Goal: Information Seeking & Learning: Check status

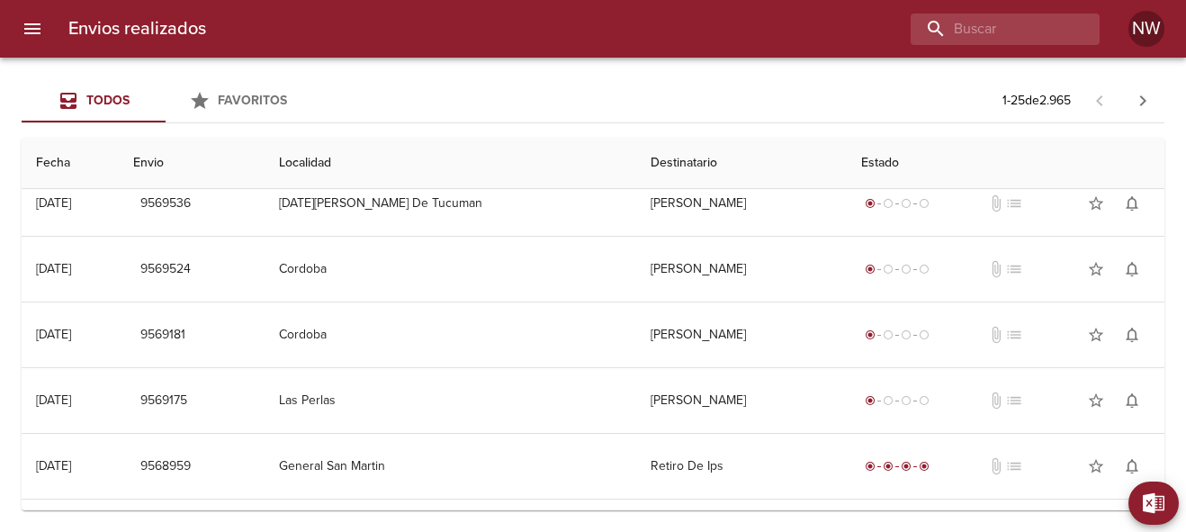
scroll to position [9, 0]
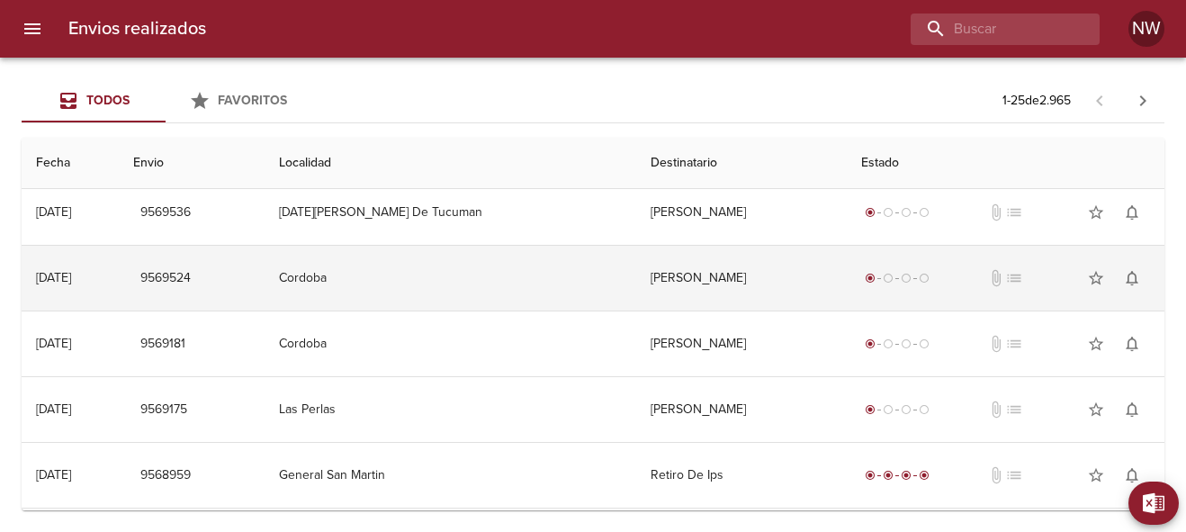
click at [636, 280] on td "[PERSON_NAME]" at bounding box center [741, 278] width 210 height 65
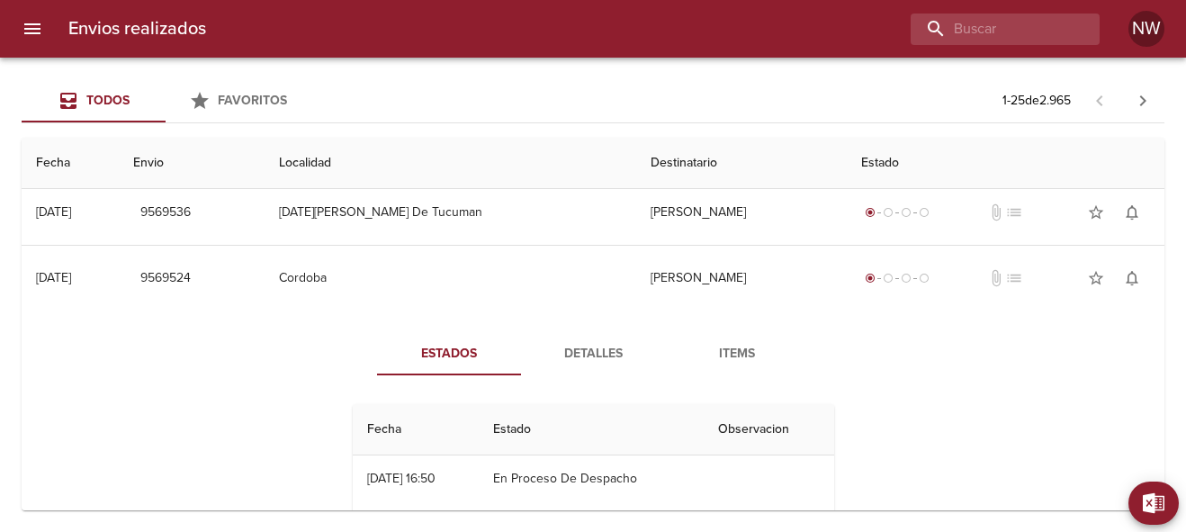
click at [598, 355] on span "Detalles" at bounding box center [593, 354] width 122 height 23
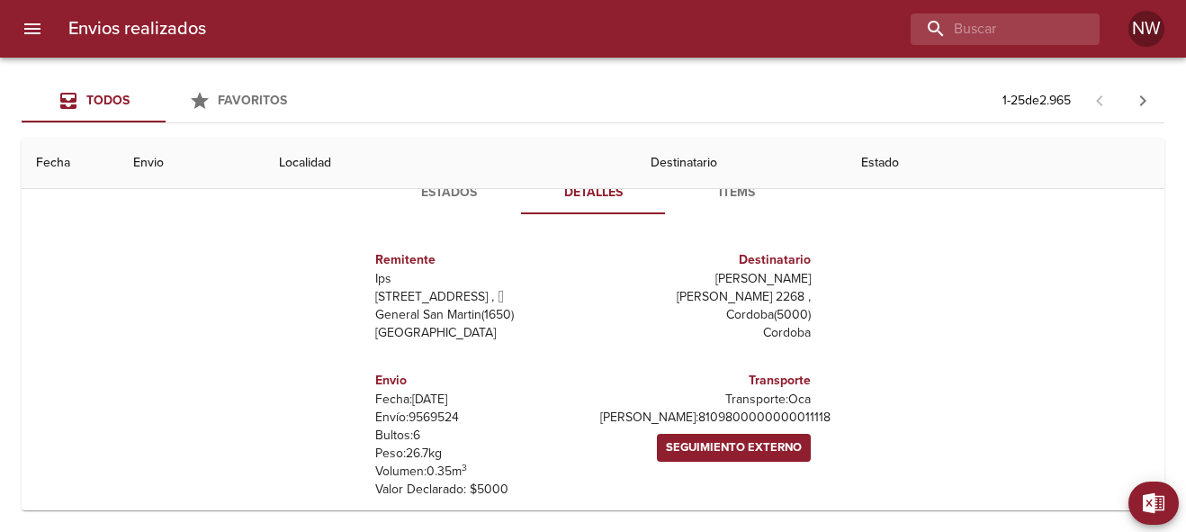
scroll to position [0, 0]
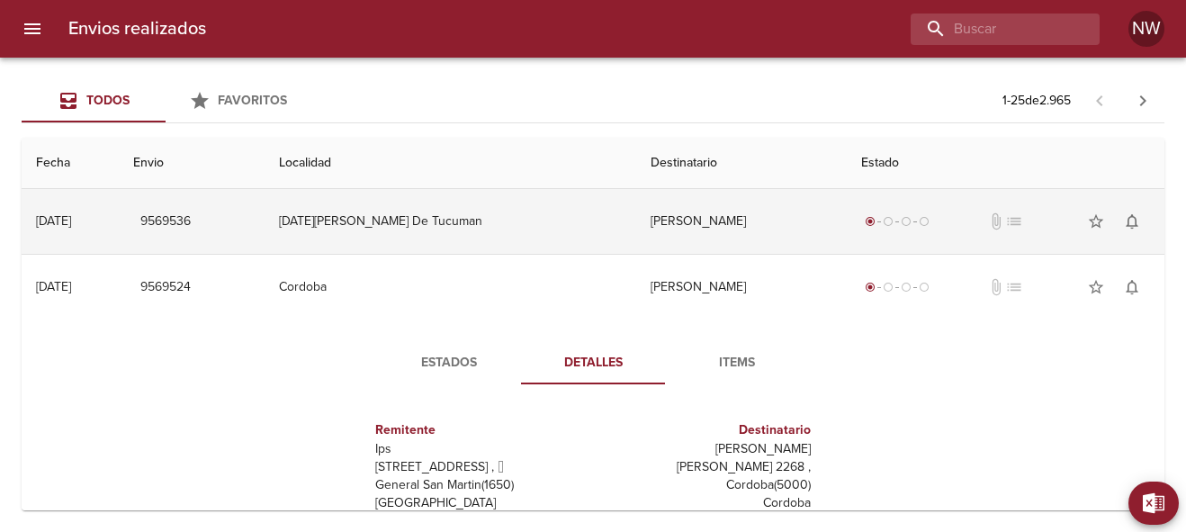
click at [636, 219] on td "[PERSON_NAME]" at bounding box center [741, 221] width 210 height 65
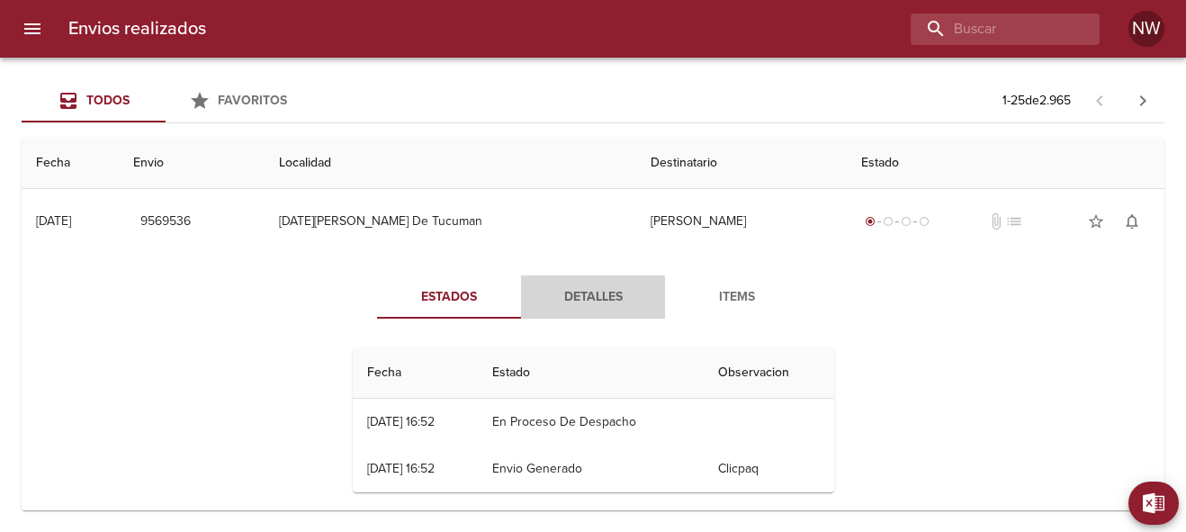
click at [588, 293] on span "Detalles" at bounding box center [593, 297] width 122 height 23
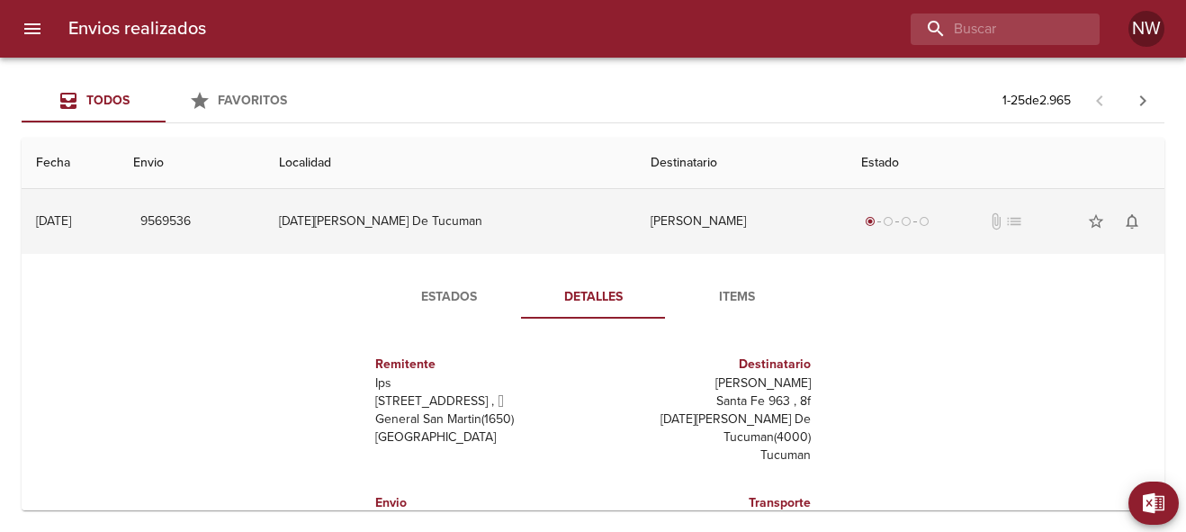
click at [636, 216] on td "[PERSON_NAME]" at bounding box center [741, 221] width 210 height 65
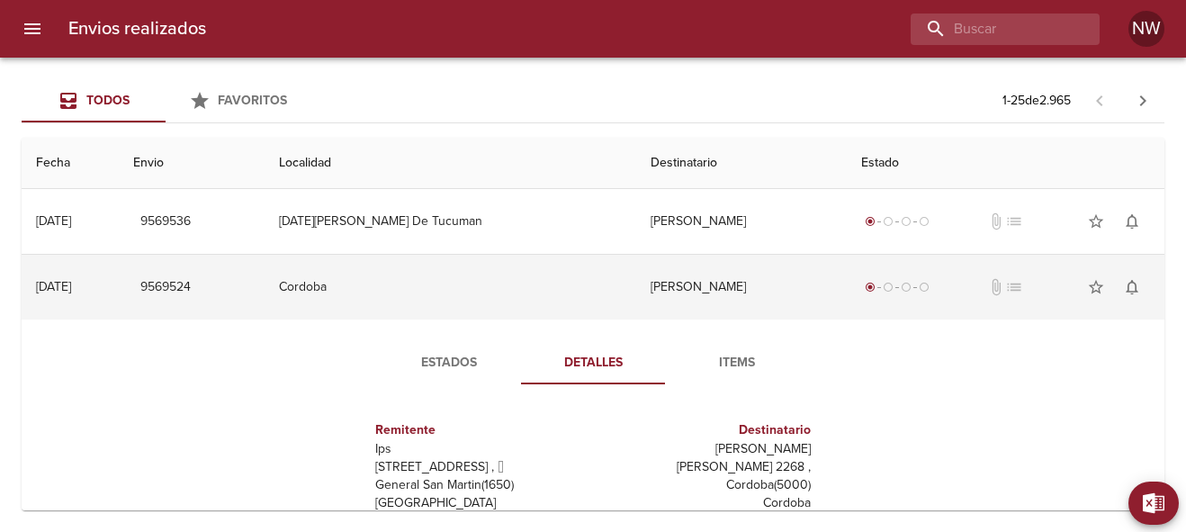
click at [636, 291] on td "[PERSON_NAME]" at bounding box center [741, 287] width 210 height 65
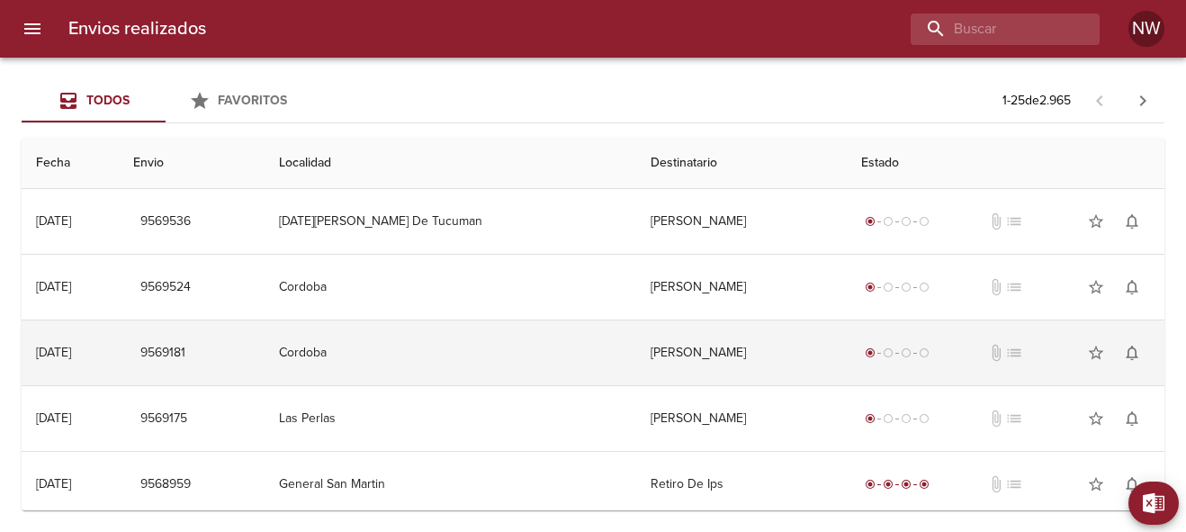
click at [636, 352] on td "[PERSON_NAME]" at bounding box center [741, 352] width 210 height 65
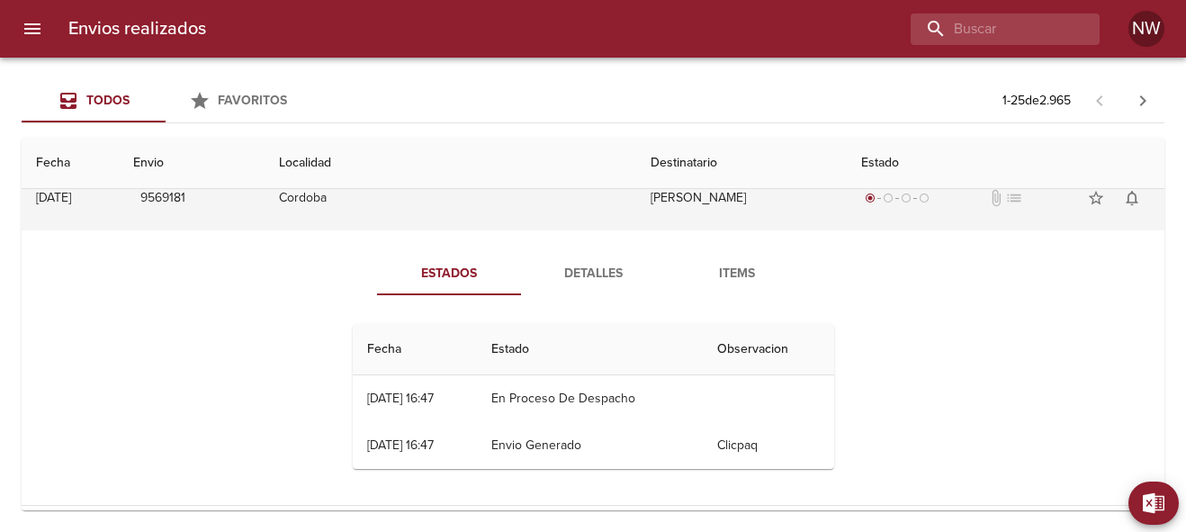
scroll to position [158, 0]
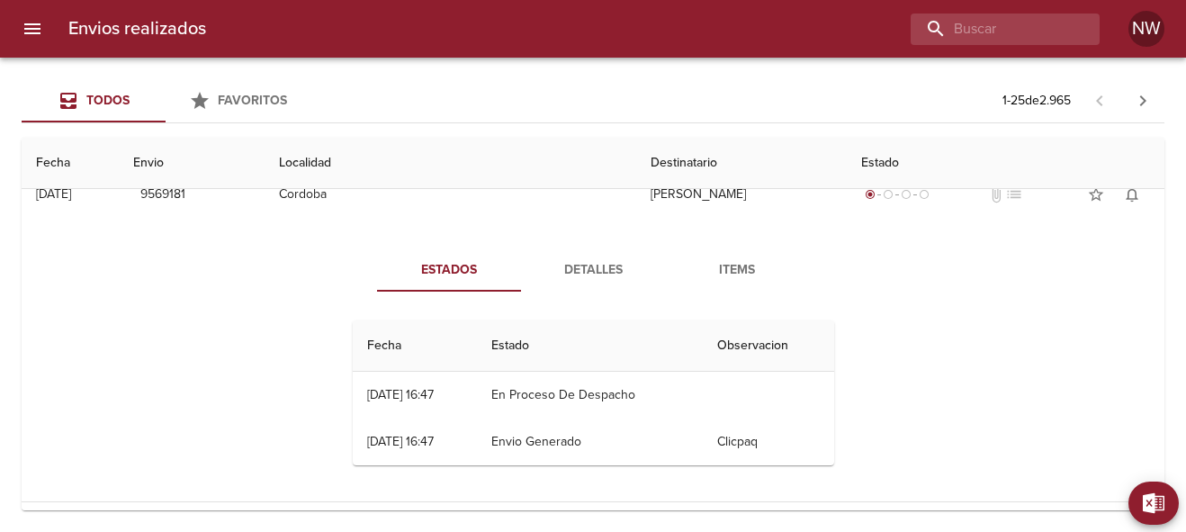
click at [592, 275] on span "Detalles" at bounding box center [593, 270] width 122 height 23
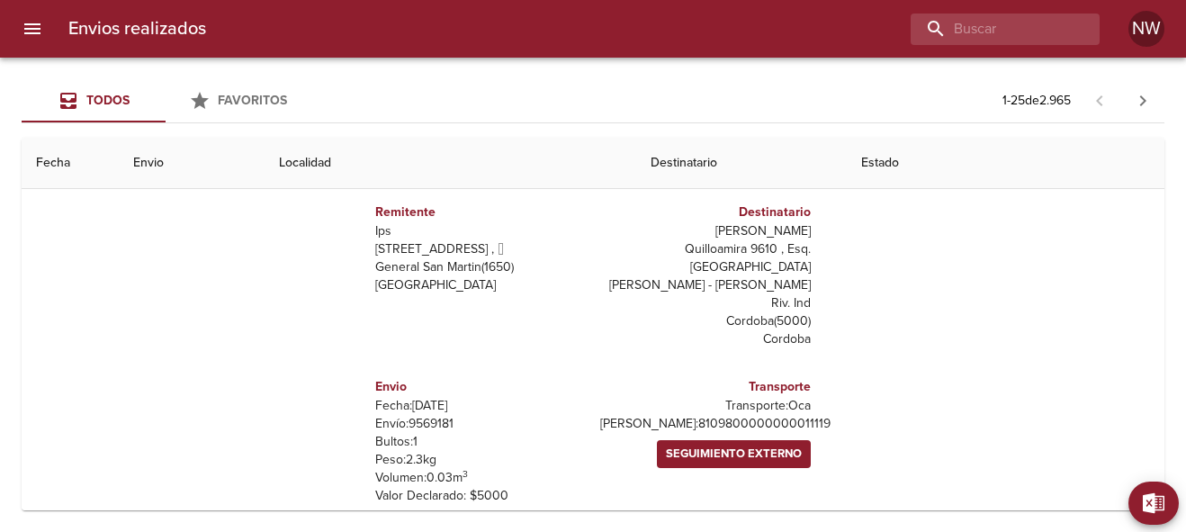
scroll to position [282, 0]
click at [636, 167] on th "Destinatario" at bounding box center [741, 163] width 210 height 51
click at [671, 168] on th "Destinatario" at bounding box center [741, 163] width 210 height 51
click at [636, 160] on th "Destinatario" at bounding box center [741, 163] width 210 height 51
click at [537, 161] on th "Localidad" at bounding box center [451, 163] width 373 height 51
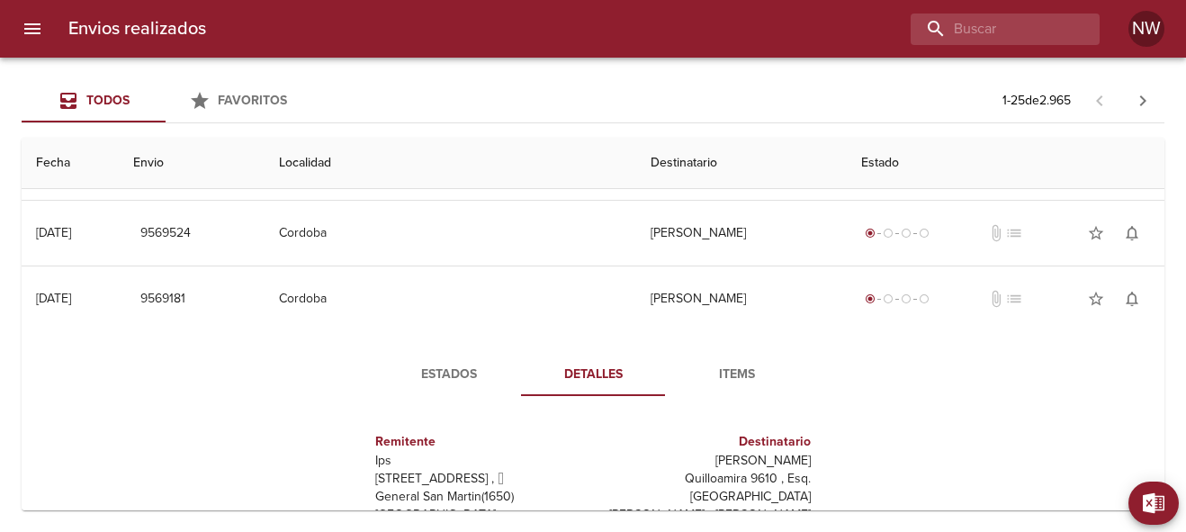
scroll to position [42, 0]
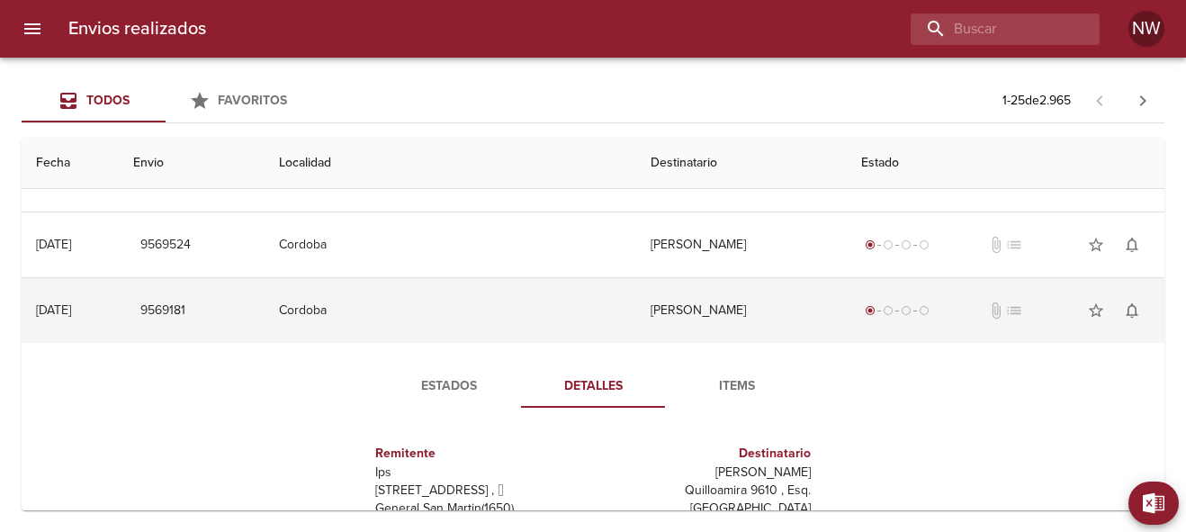
click at [691, 318] on td "[PERSON_NAME]" at bounding box center [741, 310] width 210 height 65
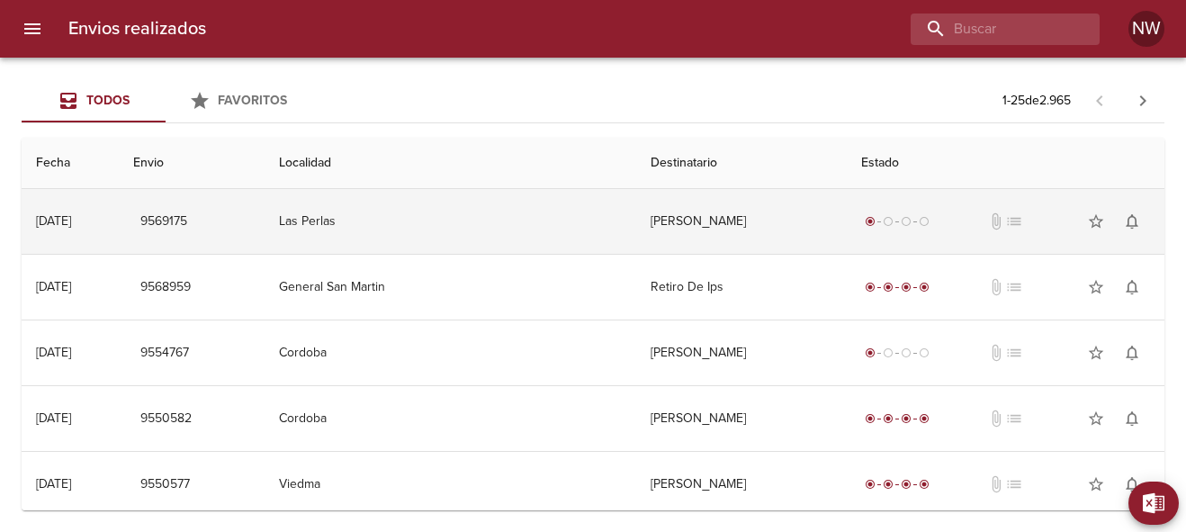
scroll to position [198, 0]
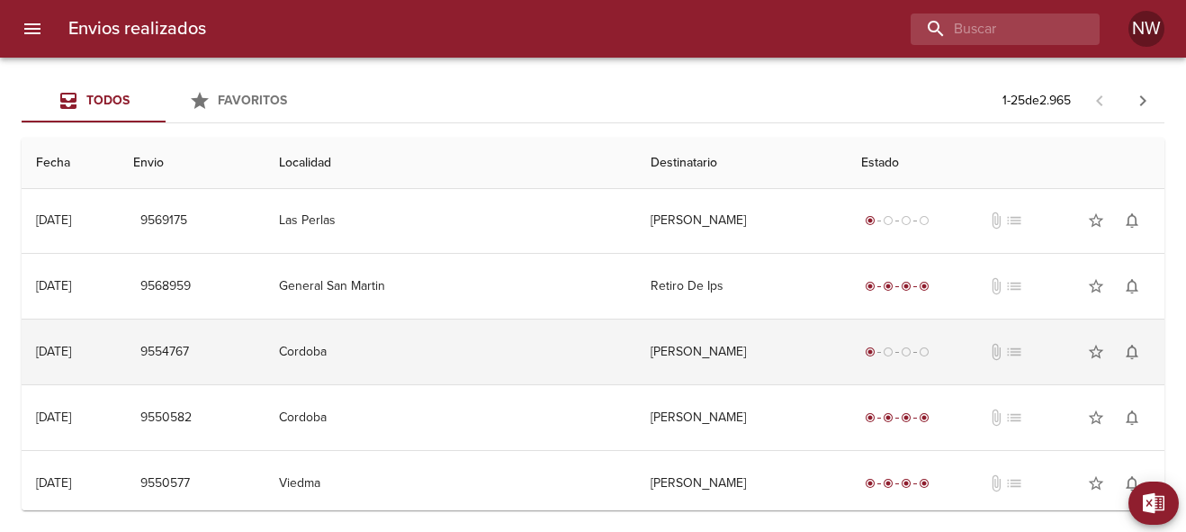
click at [698, 356] on td "[PERSON_NAME]" at bounding box center [741, 352] width 210 height 65
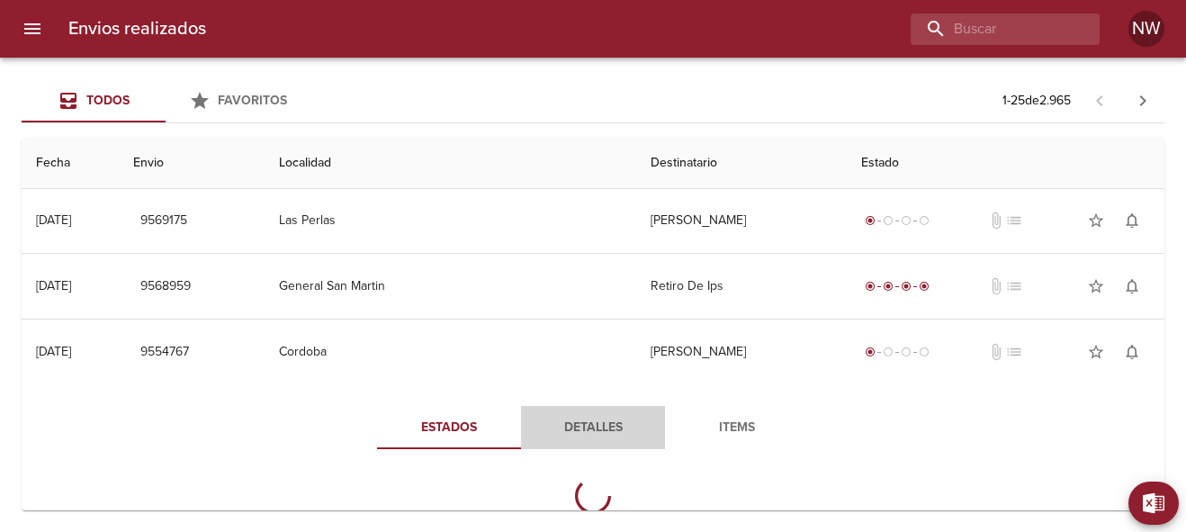
click at [605, 428] on span "Detalles" at bounding box center [593, 428] width 122 height 23
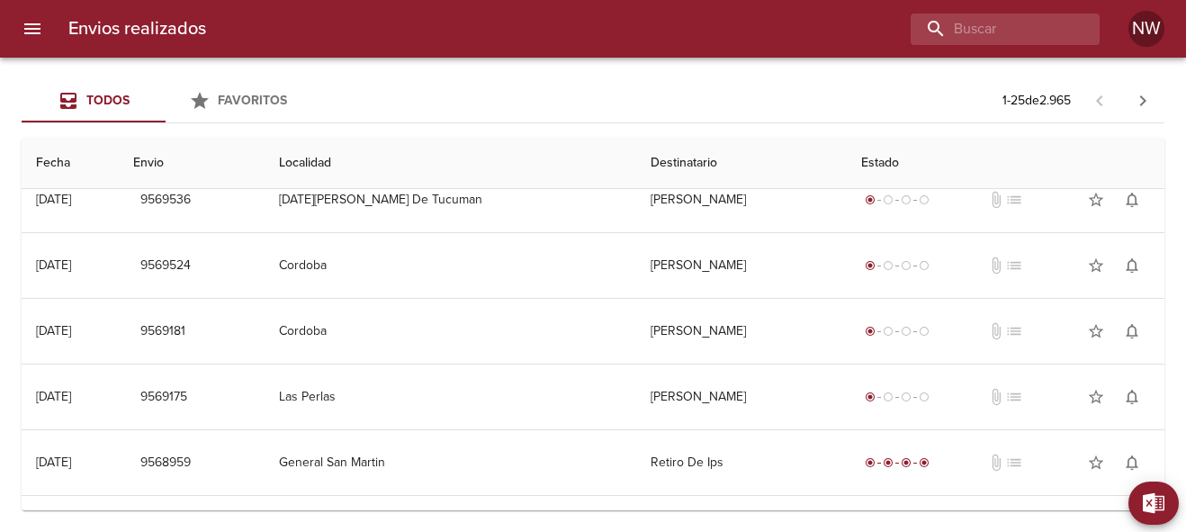
scroll to position [0, 0]
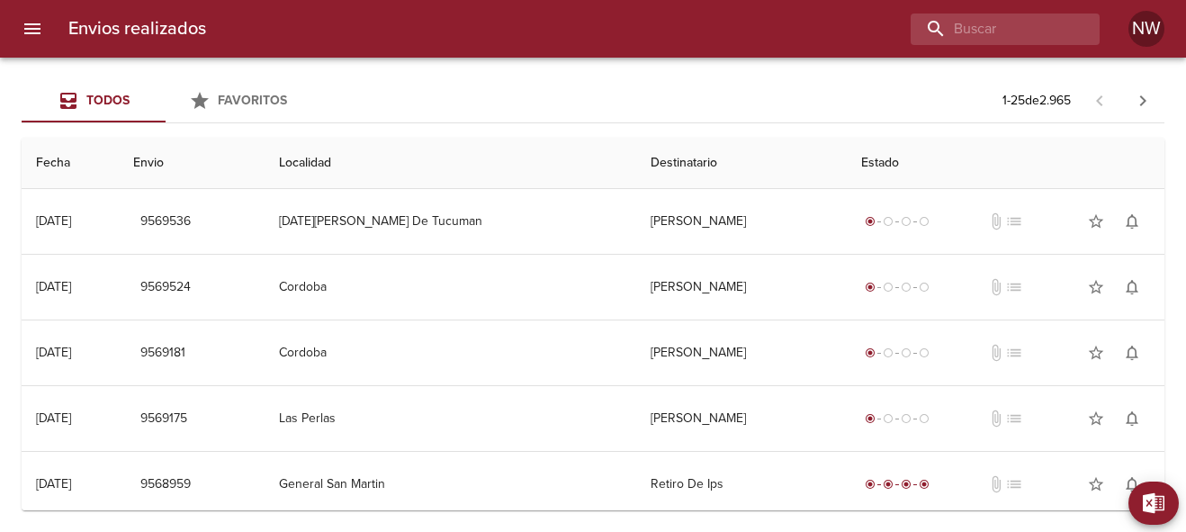
click at [535, 95] on div "Todos Favoritos 1 - 25 de 2.965" at bounding box center [593, 100] width 1143 height 43
